Goal: Navigation & Orientation: Find specific page/section

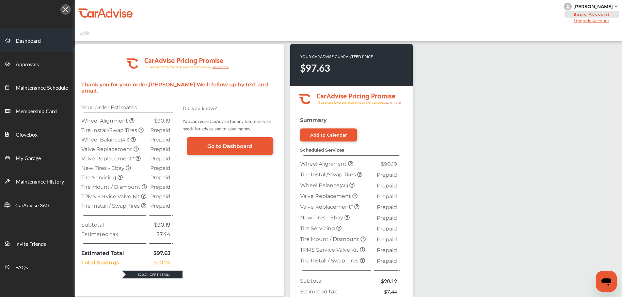
click at [26, 40] on span "Dashboard" at bounding box center [28, 41] width 25 height 8
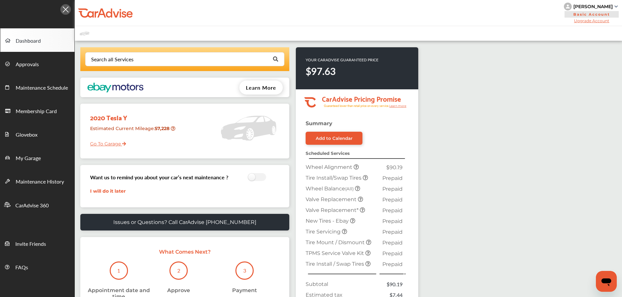
click at [111, 145] on link "Go To Garage" at bounding box center [105, 142] width 41 height 12
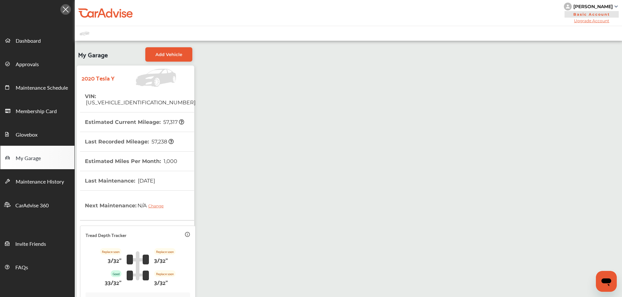
scroll to position [91, 0]
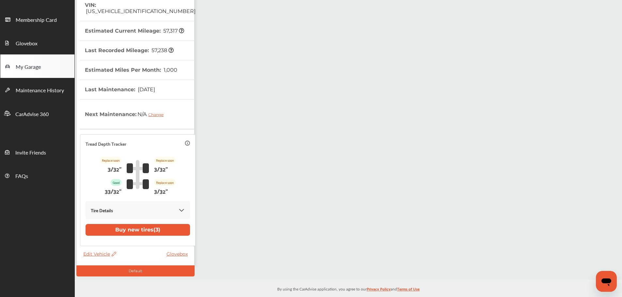
click at [185, 141] on icon at bounding box center [187, 143] width 5 height 5
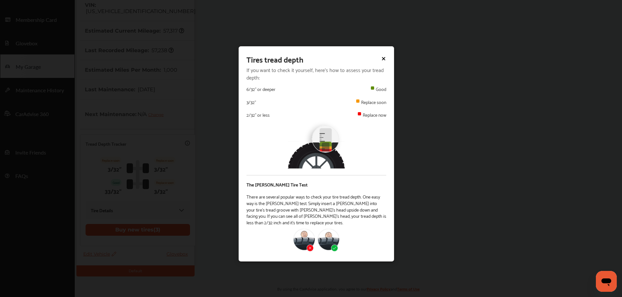
click at [384, 57] on icon at bounding box center [383, 58] width 5 height 5
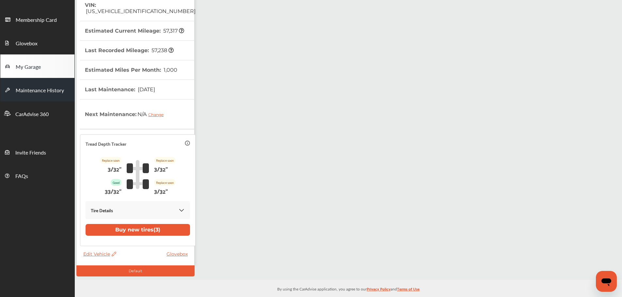
click at [40, 91] on span "Maintenance History" at bounding box center [40, 91] width 48 height 8
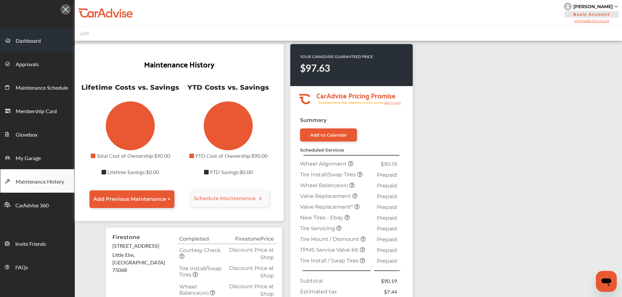
click at [15, 37] on span at bounding box center [10, 40] width 10 height 10
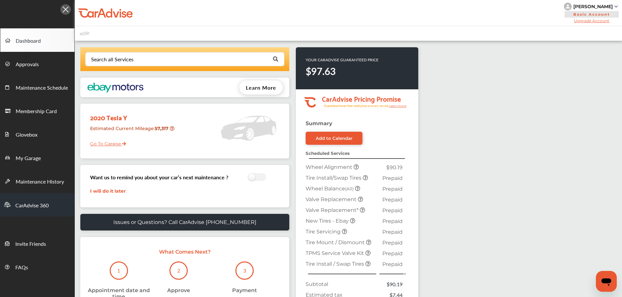
click at [37, 205] on span "CarAdvise 360" at bounding box center [31, 206] width 33 height 8
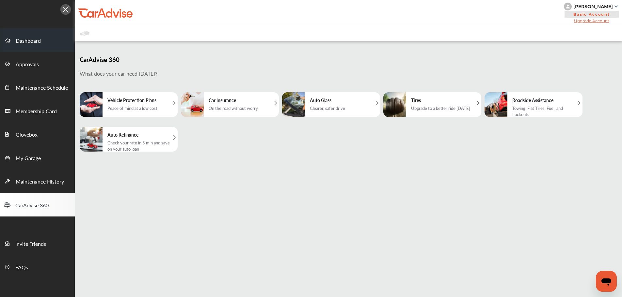
click at [26, 38] on span "Dashboard" at bounding box center [28, 41] width 25 height 8
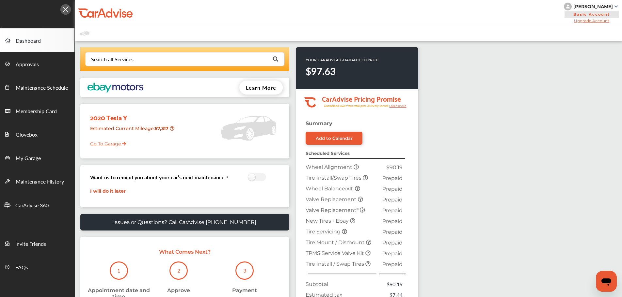
click at [601, 22] on span "Upgrade Account" at bounding box center [592, 20] width 56 height 5
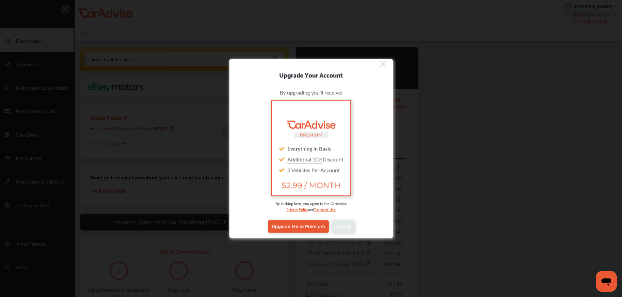
scroll to position [5, 0]
click at [380, 62] on icon at bounding box center [383, 62] width 7 height 7
